Goal: Task Accomplishment & Management: Manage account settings

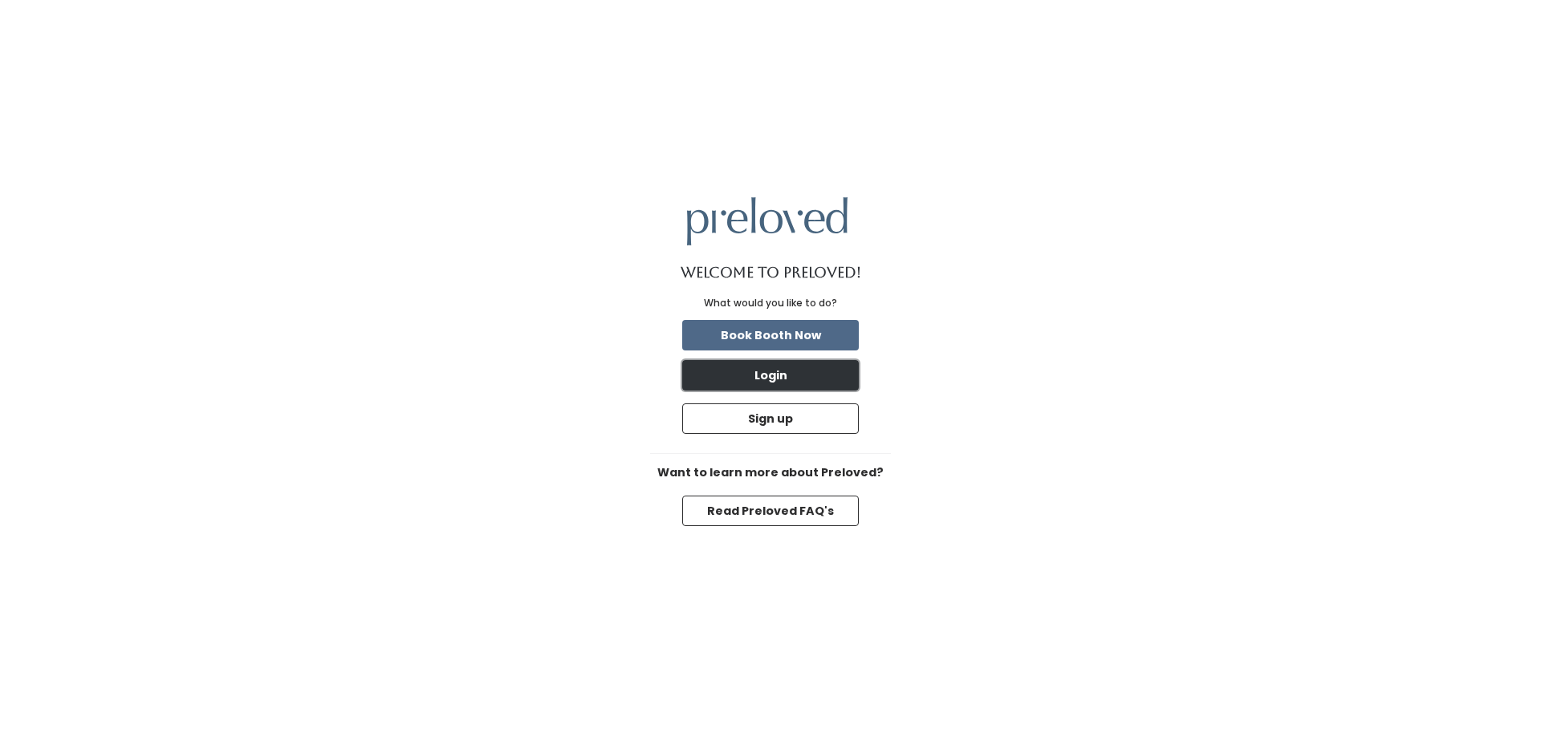
click at [759, 372] on button "Login" at bounding box center [770, 375] width 177 height 30
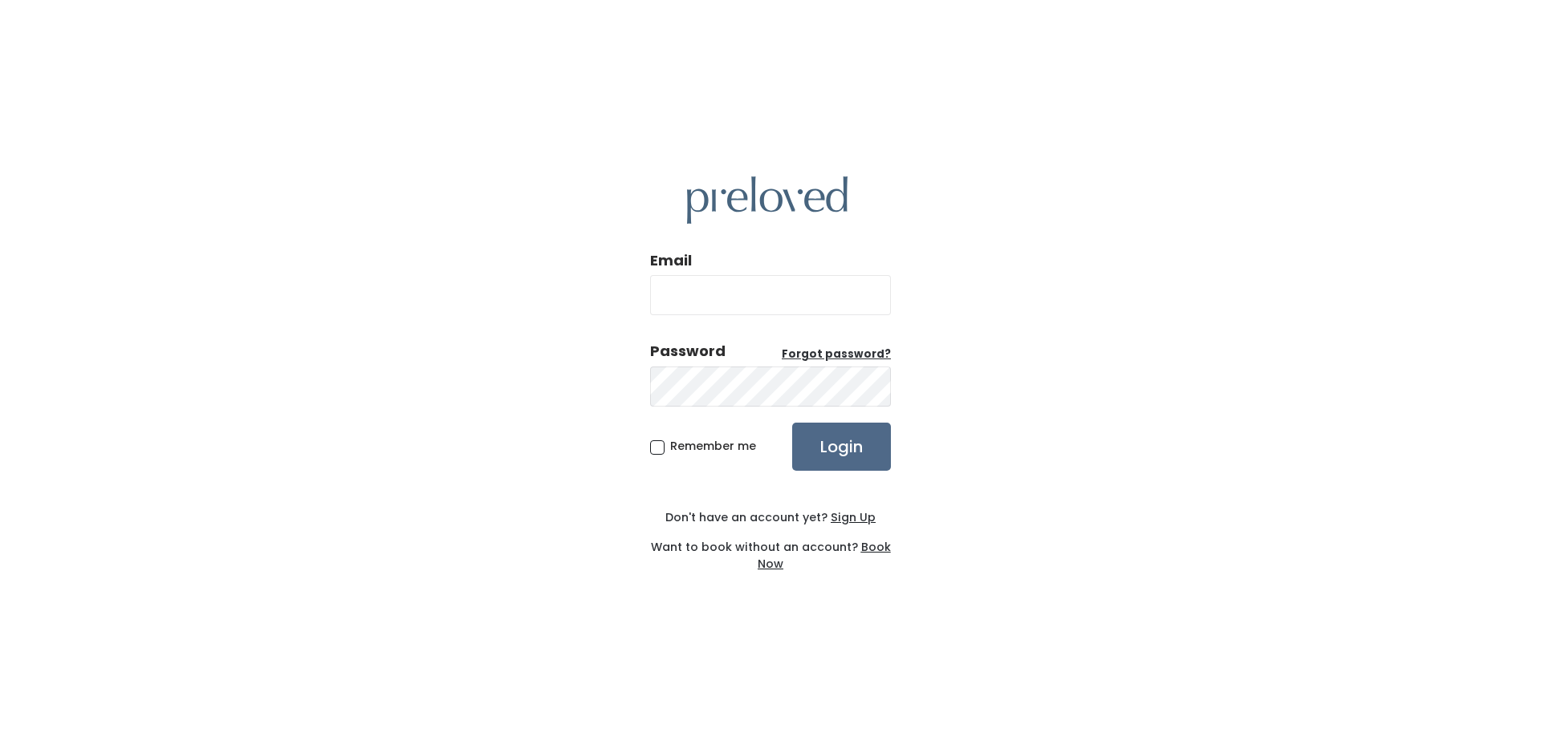
click at [734, 293] on input "Email" at bounding box center [770, 295] width 241 height 40
type input "beckmandrea@gmail.com"
click at [792, 423] on input "Login" at bounding box center [841, 447] width 99 height 48
click at [864, 347] on u "Forgot password?" at bounding box center [836, 354] width 109 height 15
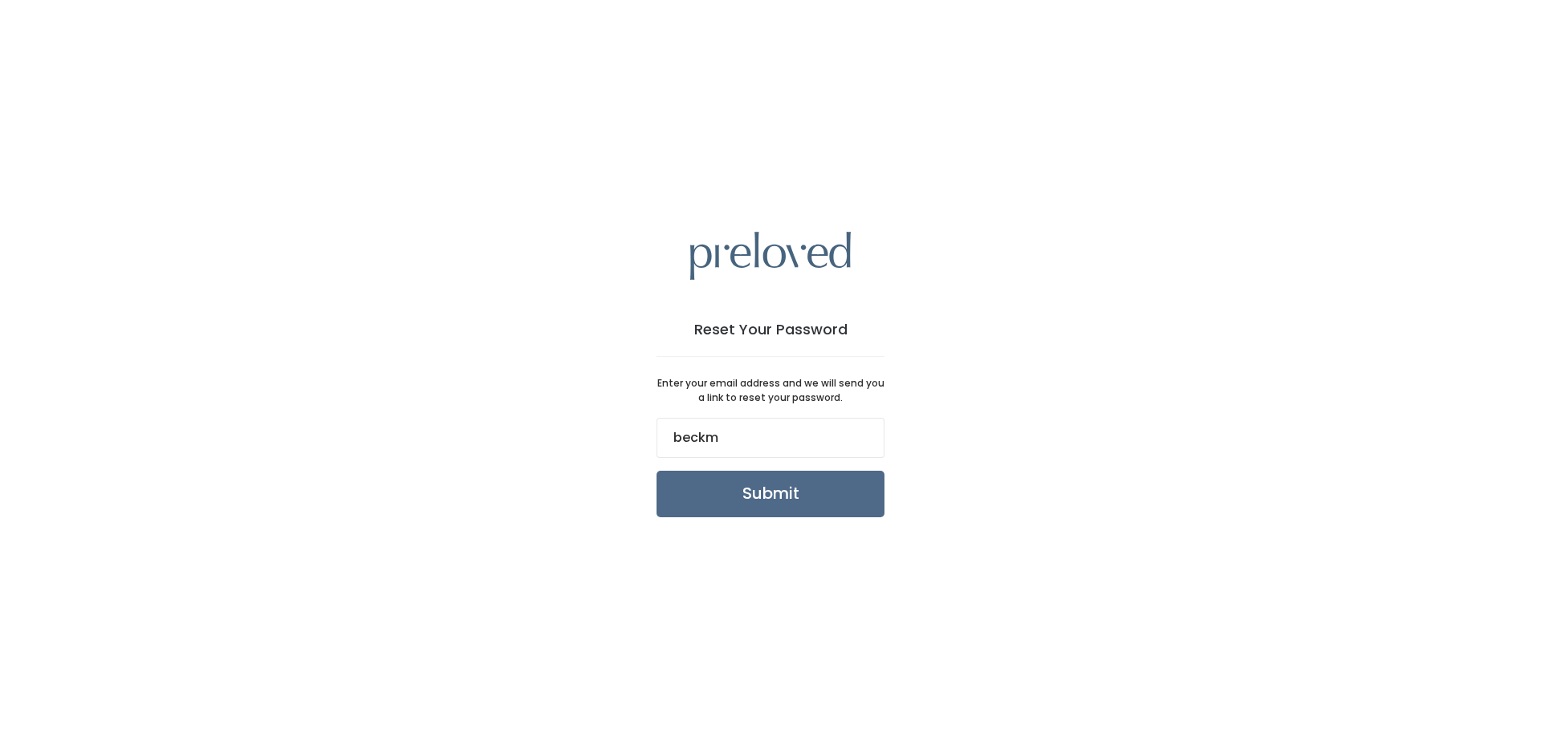
type input "[EMAIL_ADDRESS][DOMAIN_NAME]"
click at [695, 514] on input "Submit" at bounding box center [770, 494] width 228 height 47
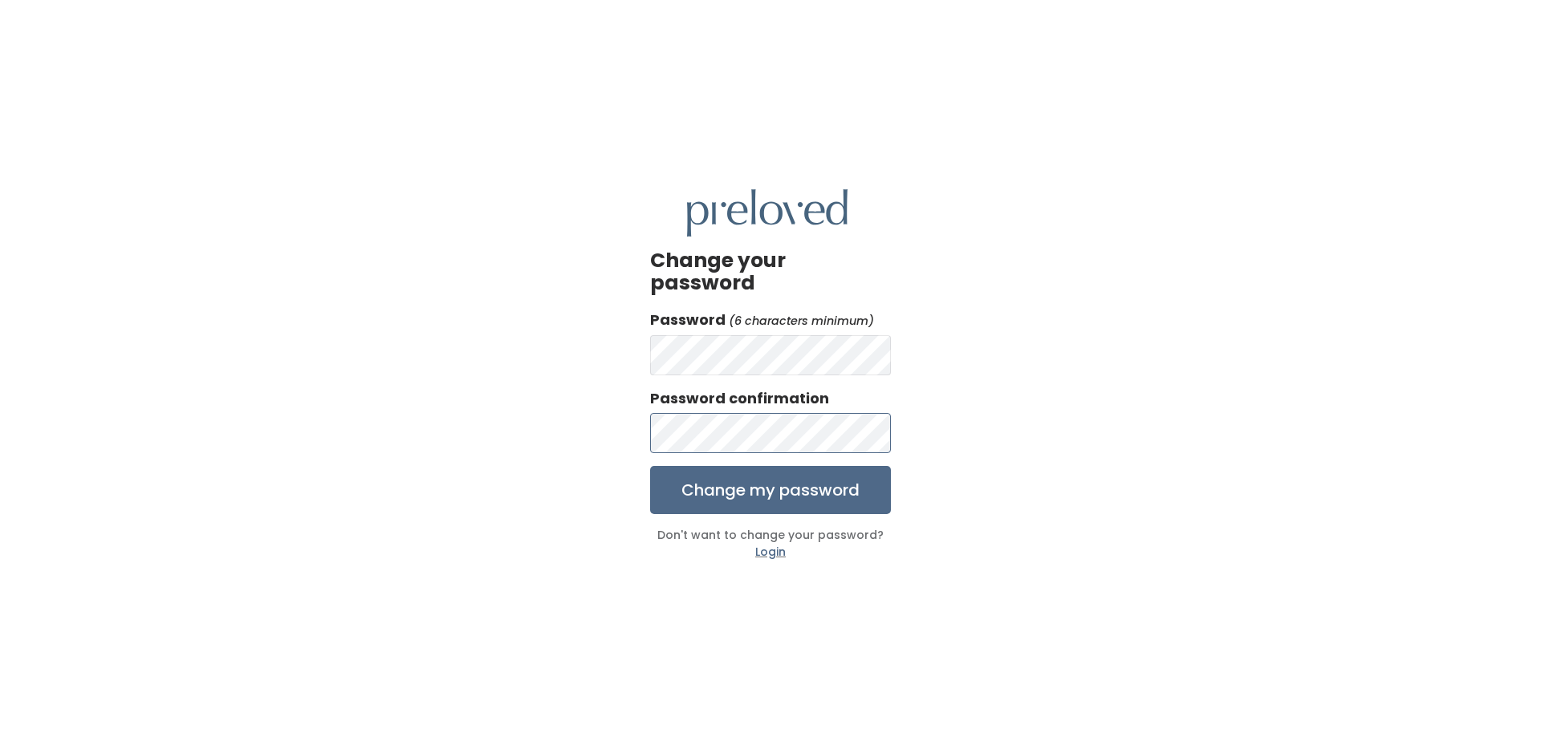
click at [650, 466] on input "Change my password" at bounding box center [770, 490] width 241 height 48
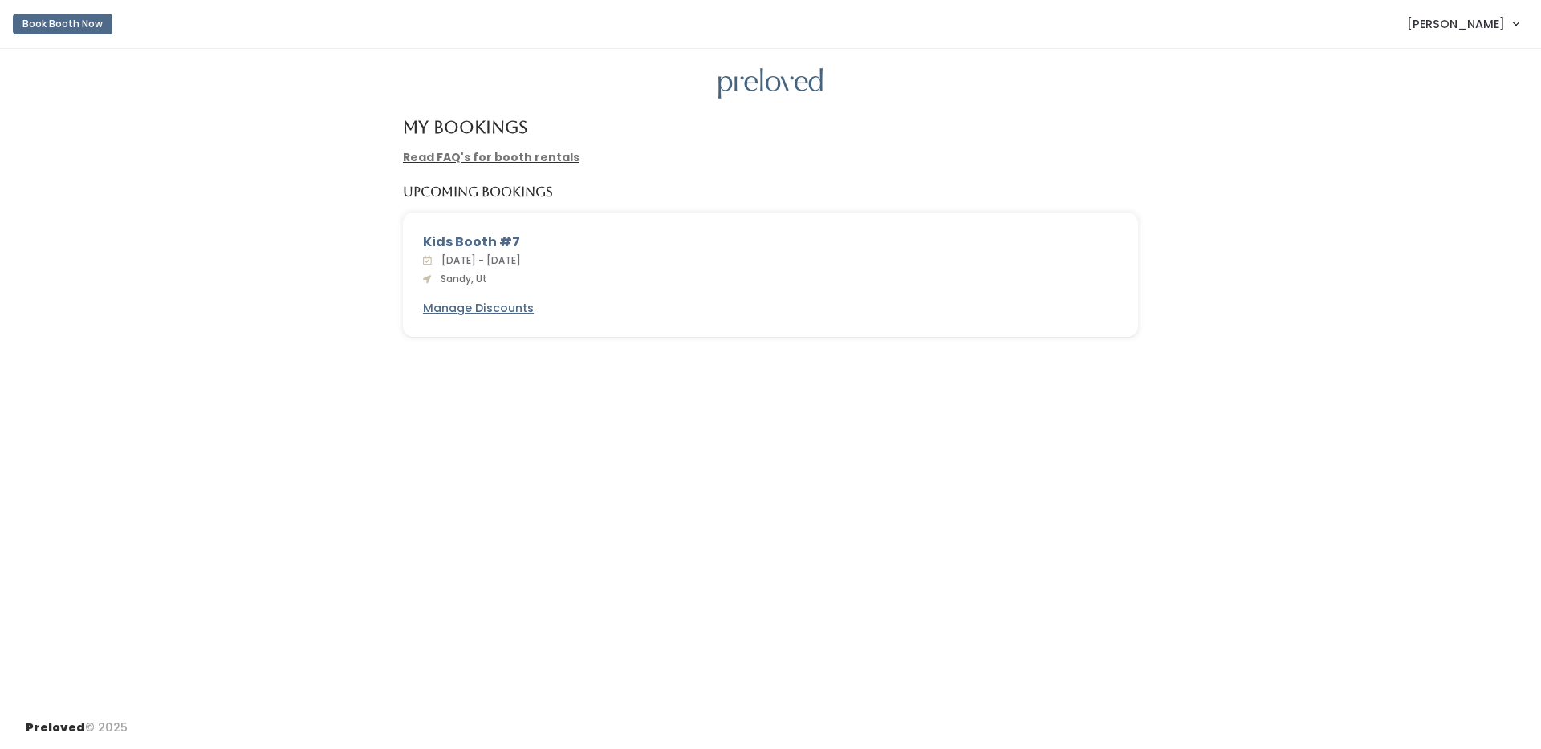
click at [473, 239] on div "Kids Booth #7" at bounding box center [770, 242] width 695 height 19
click at [493, 149] on link "Read FAQ's for booth rentals" at bounding box center [491, 157] width 177 height 16
